Goal: Information Seeking & Learning: Compare options

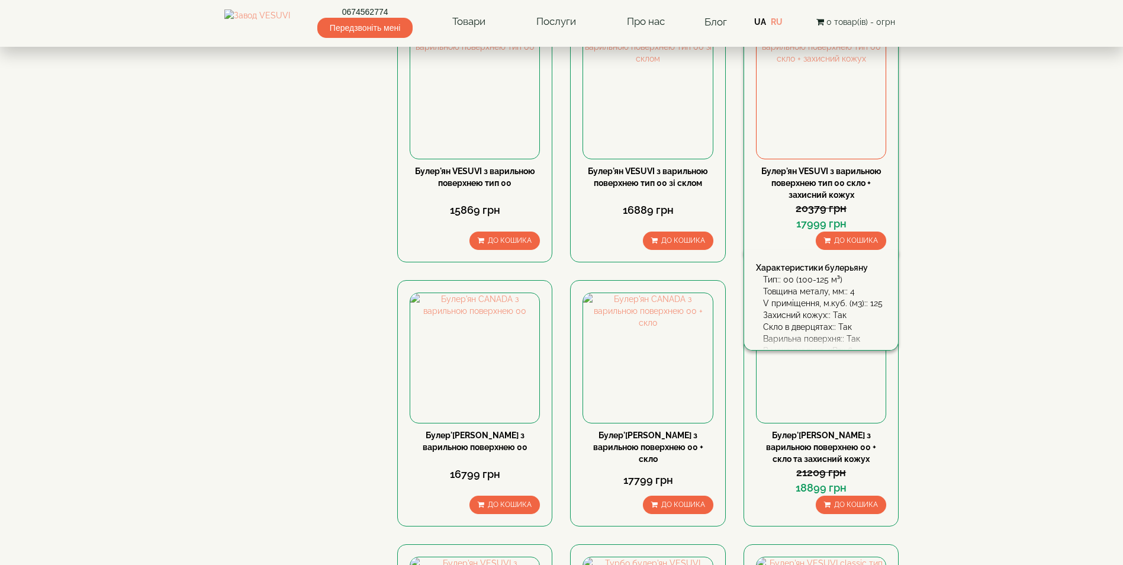
scroll to position [888, 0]
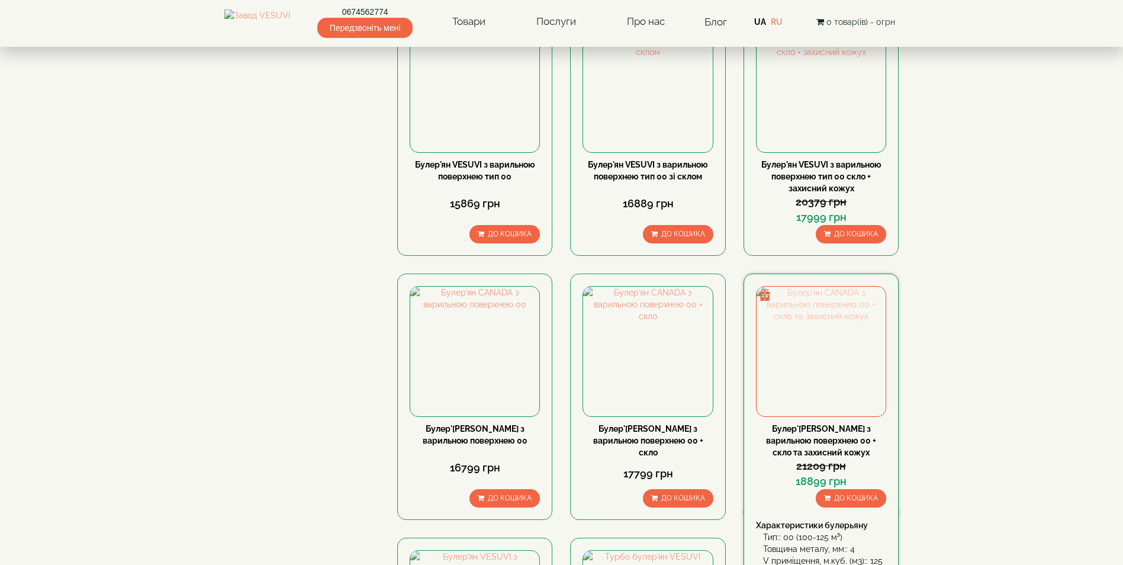
click at [815, 286] on img at bounding box center [820, 350] width 129 height 129
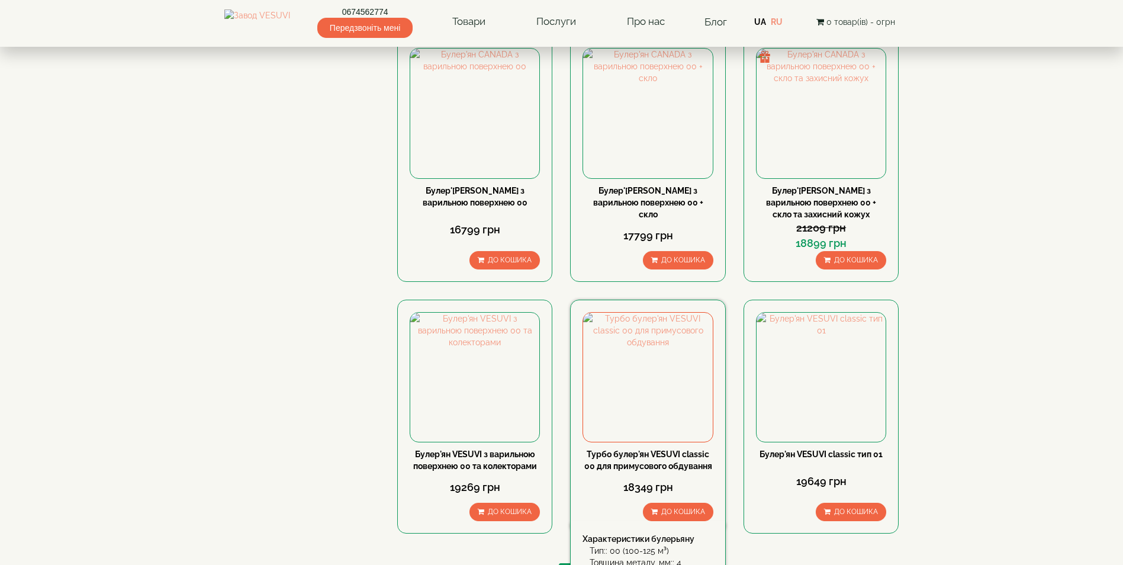
scroll to position [1184, 0]
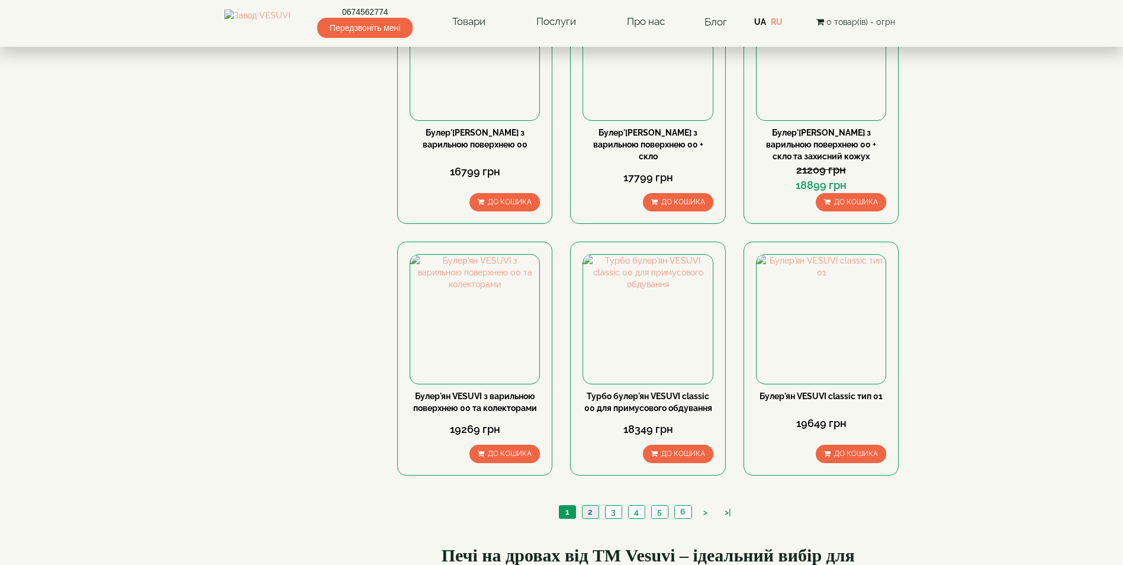
click at [591, 505] on link "2" at bounding box center [590, 511] width 17 height 12
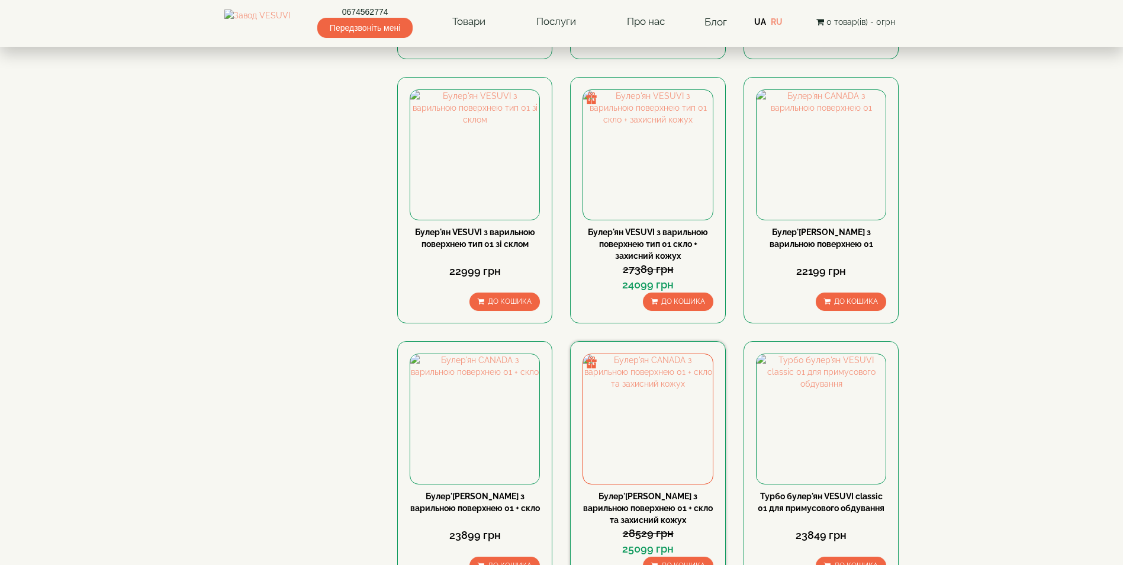
scroll to position [829, 0]
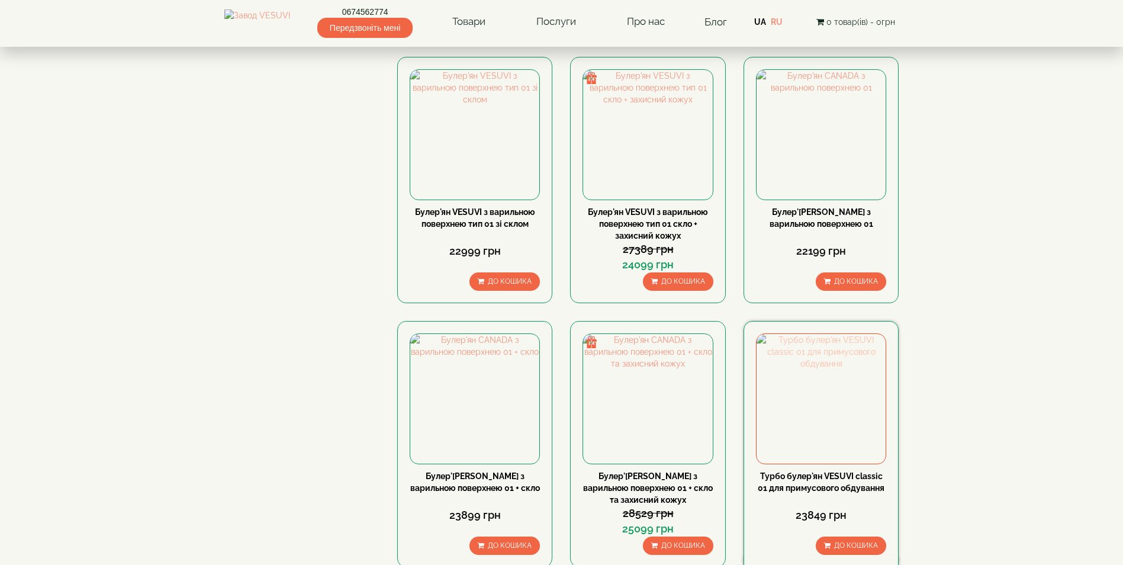
click at [798, 334] on img at bounding box center [820, 398] width 129 height 129
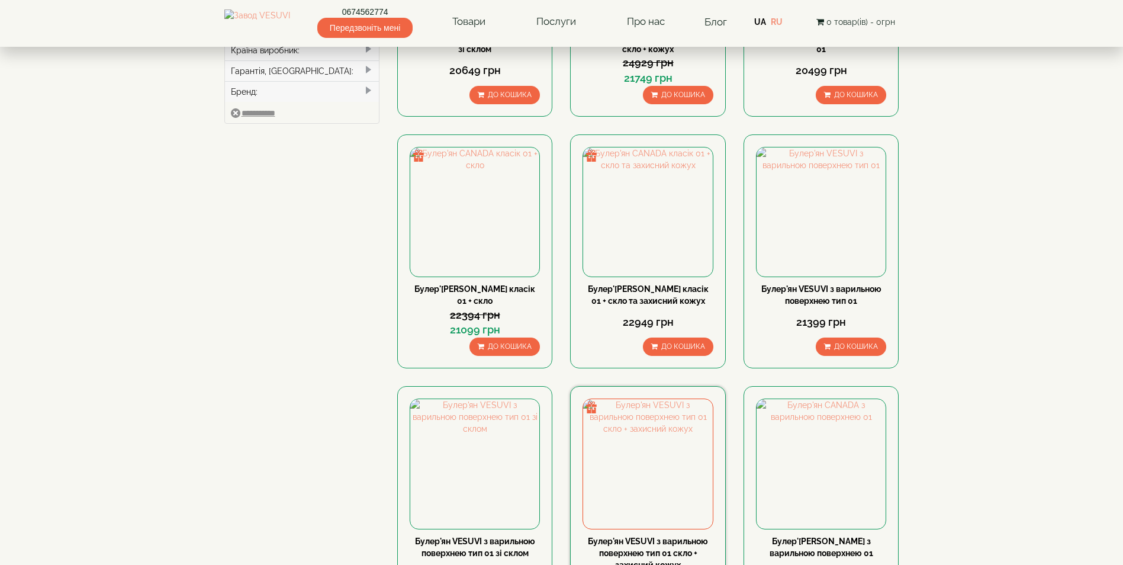
scroll to position [559, 0]
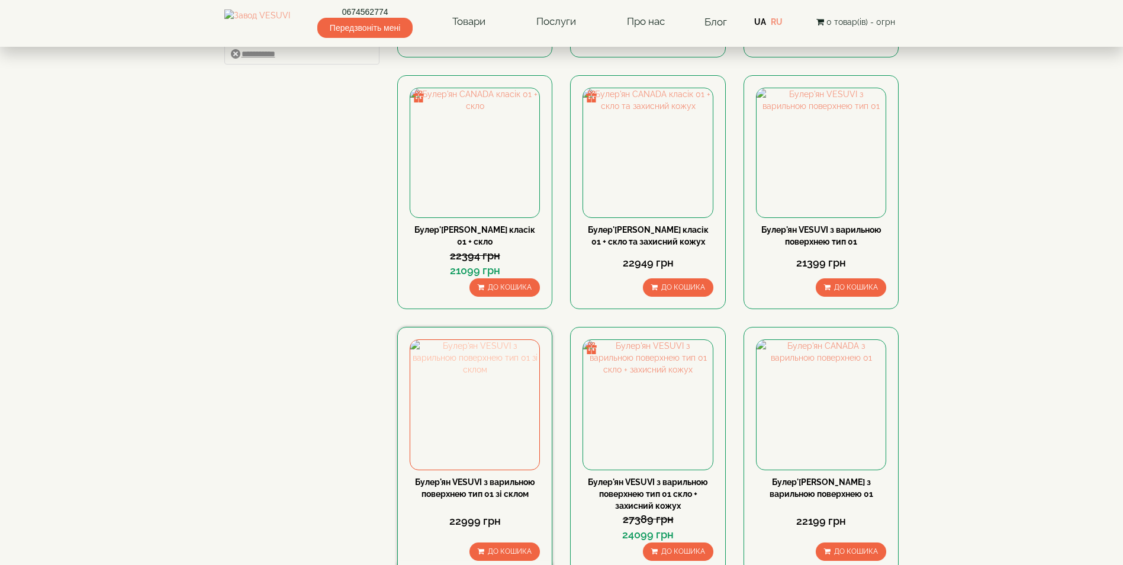
click at [466, 340] on img at bounding box center [474, 404] width 129 height 129
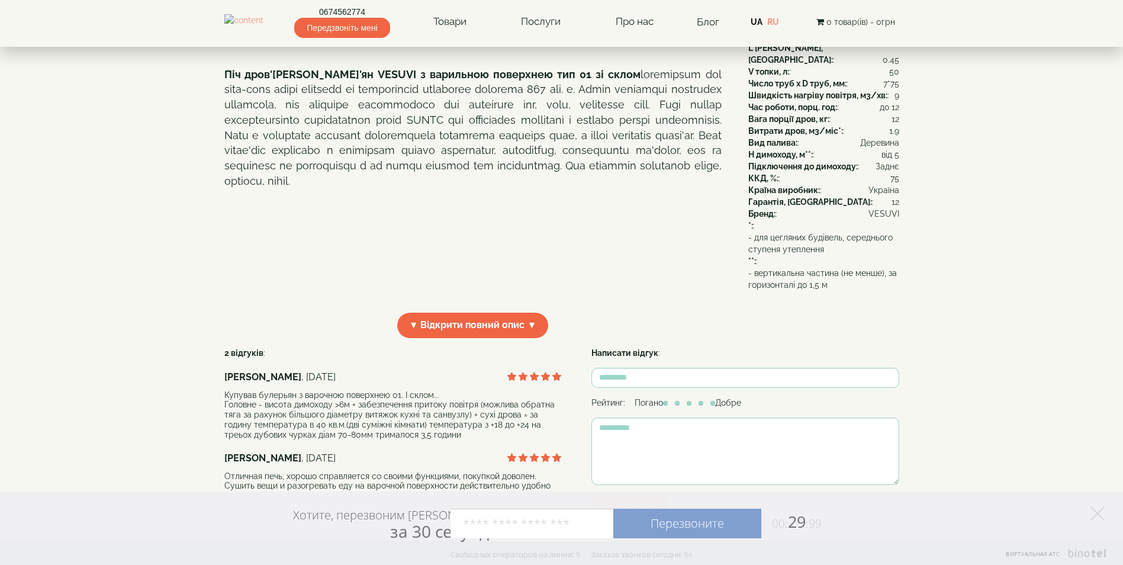
scroll to position [237, 0]
